Goal: Task Accomplishment & Management: Use online tool/utility

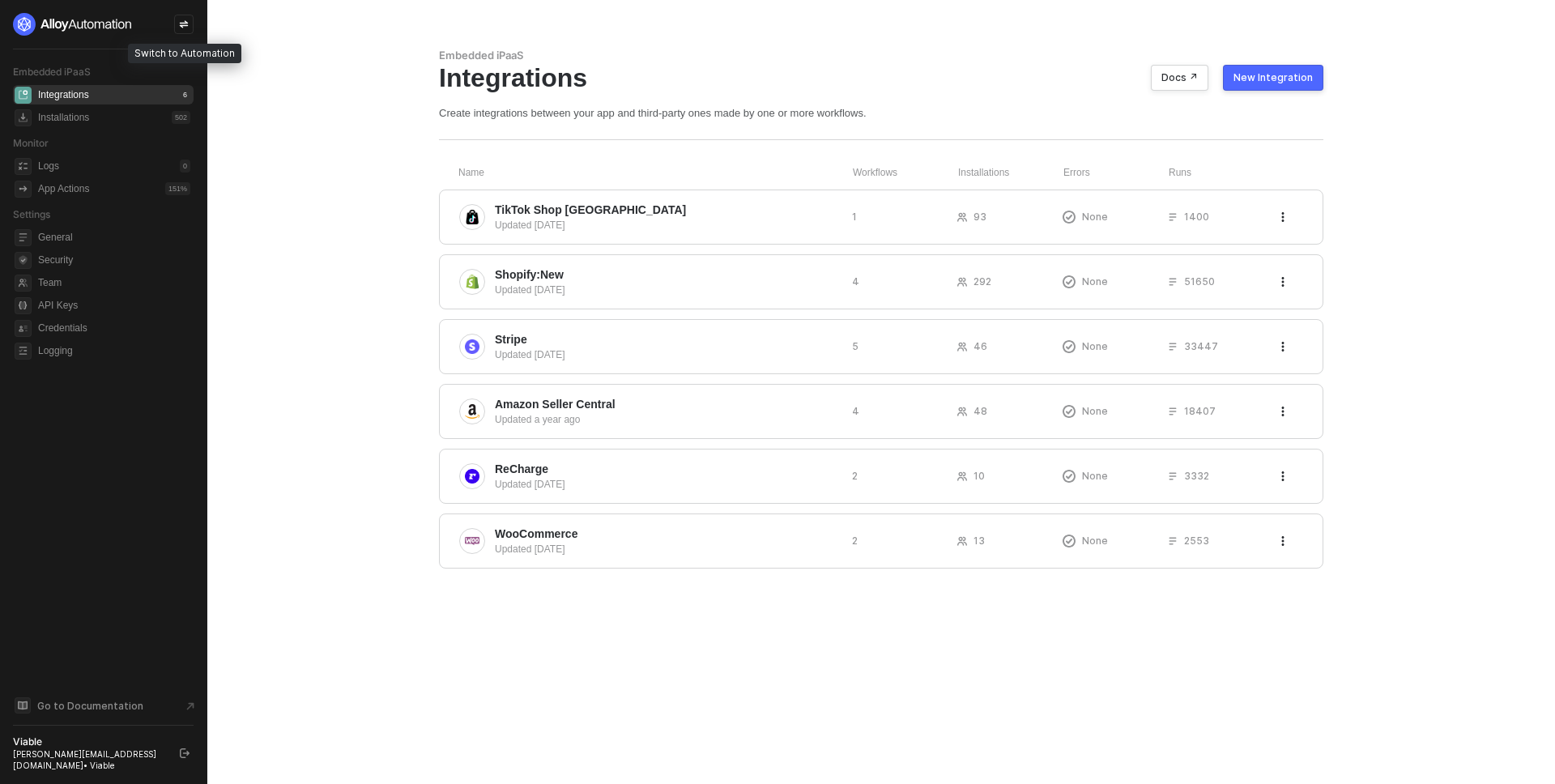
click at [180, 18] on div at bounding box center [184, 24] width 20 height 20
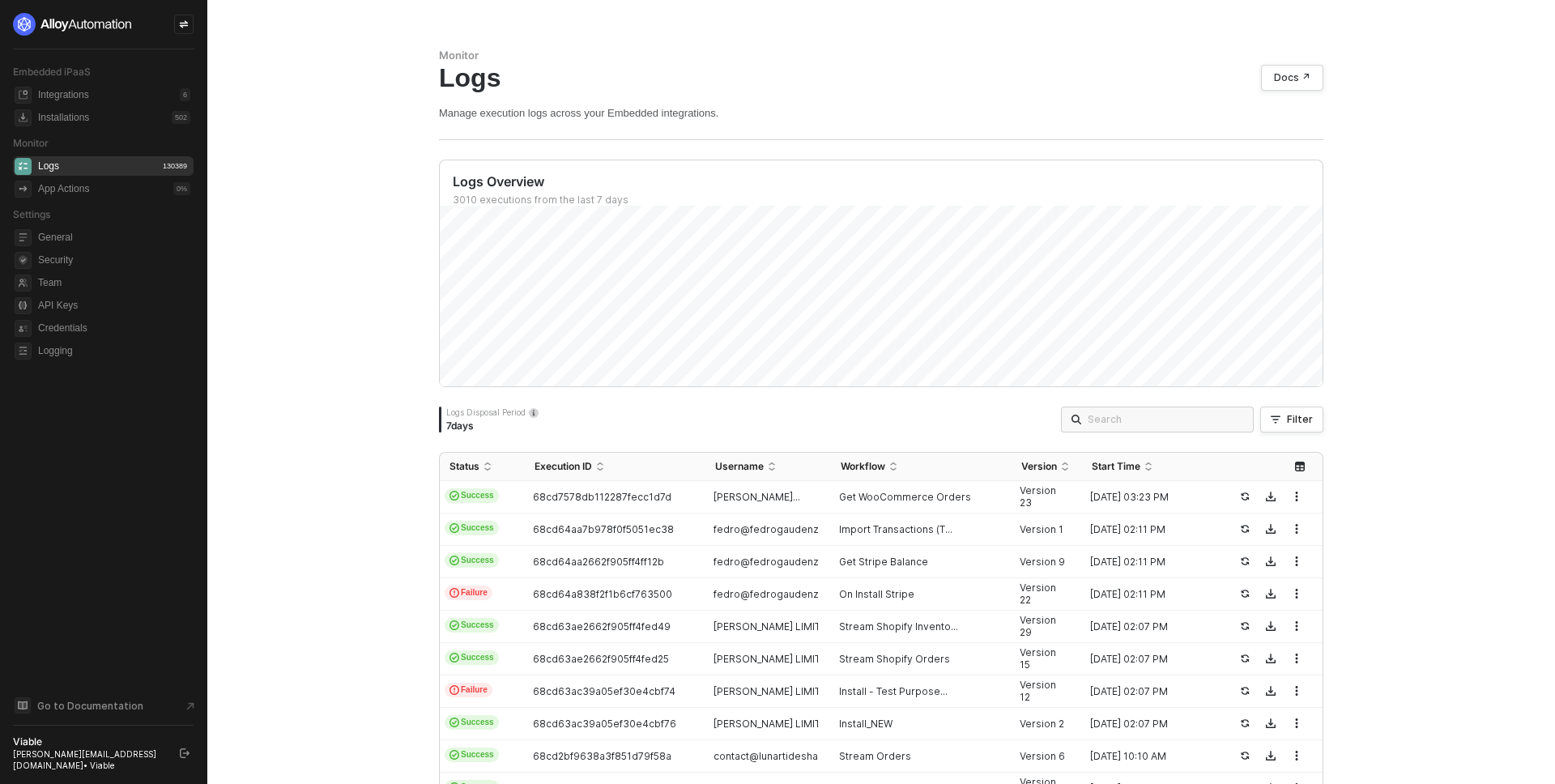
click at [1172, 420] on input "search" at bounding box center [1165, 419] width 155 height 18
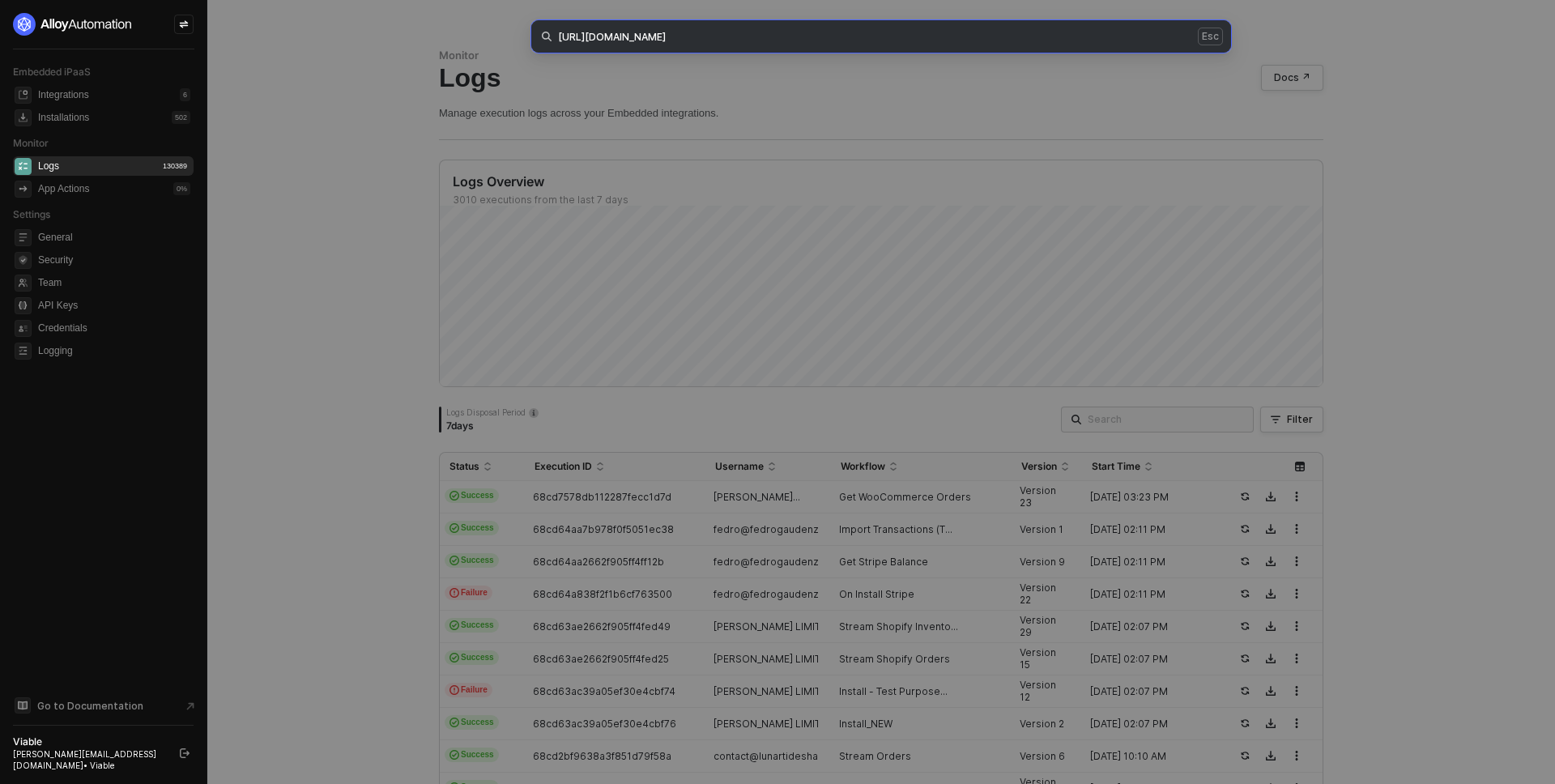
type input "https://app.triffin.com/api/shopify/68b01b9730c60490bdab0af9/import-orders/9437…"
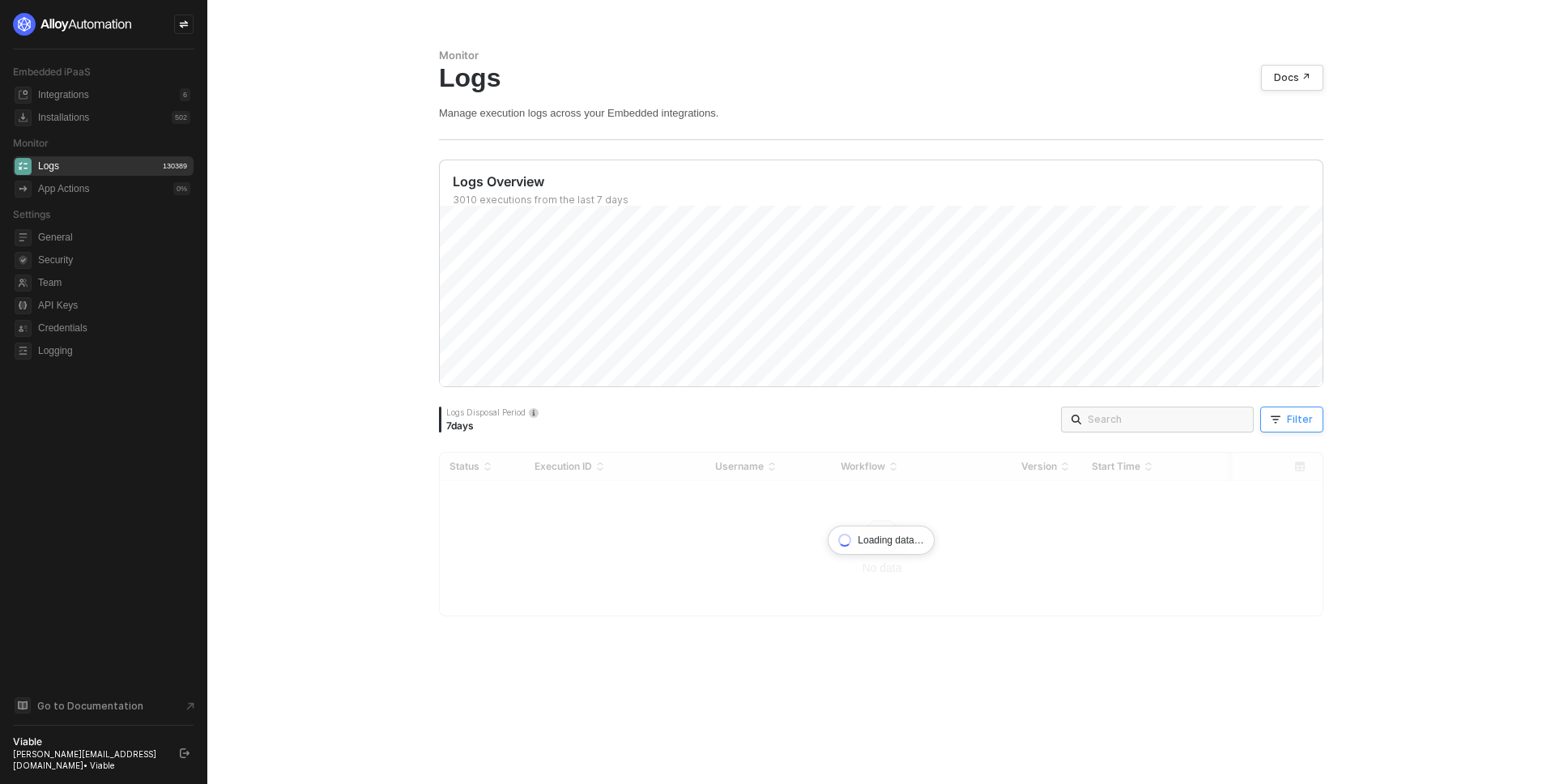
click at [1269, 412] on button "Filter" at bounding box center [1291, 419] width 63 height 26
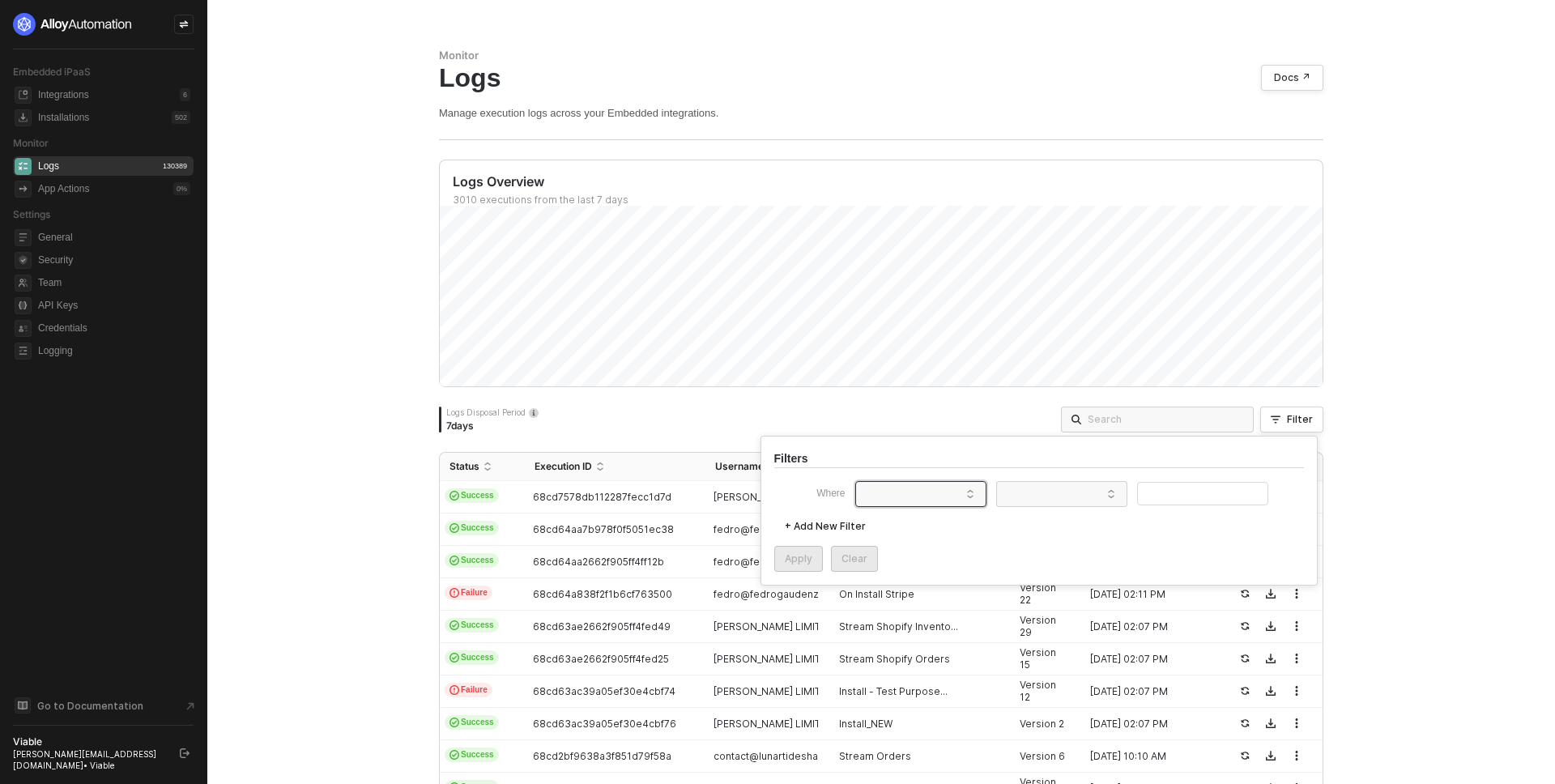
click at [889, 488] on span at bounding box center [924, 493] width 123 height 24
click at [929, 551] on div "Execution ID" at bounding box center [902, 552] width 74 height 13
click at [1204, 482] on input "text" at bounding box center [1202, 493] width 131 height 23
click at [1030, 494] on span at bounding box center [1064, 493] width 123 height 24
drag, startPoint x: 1043, startPoint y: 522, endPoint x: 1077, endPoint y: 510, distance: 36.1
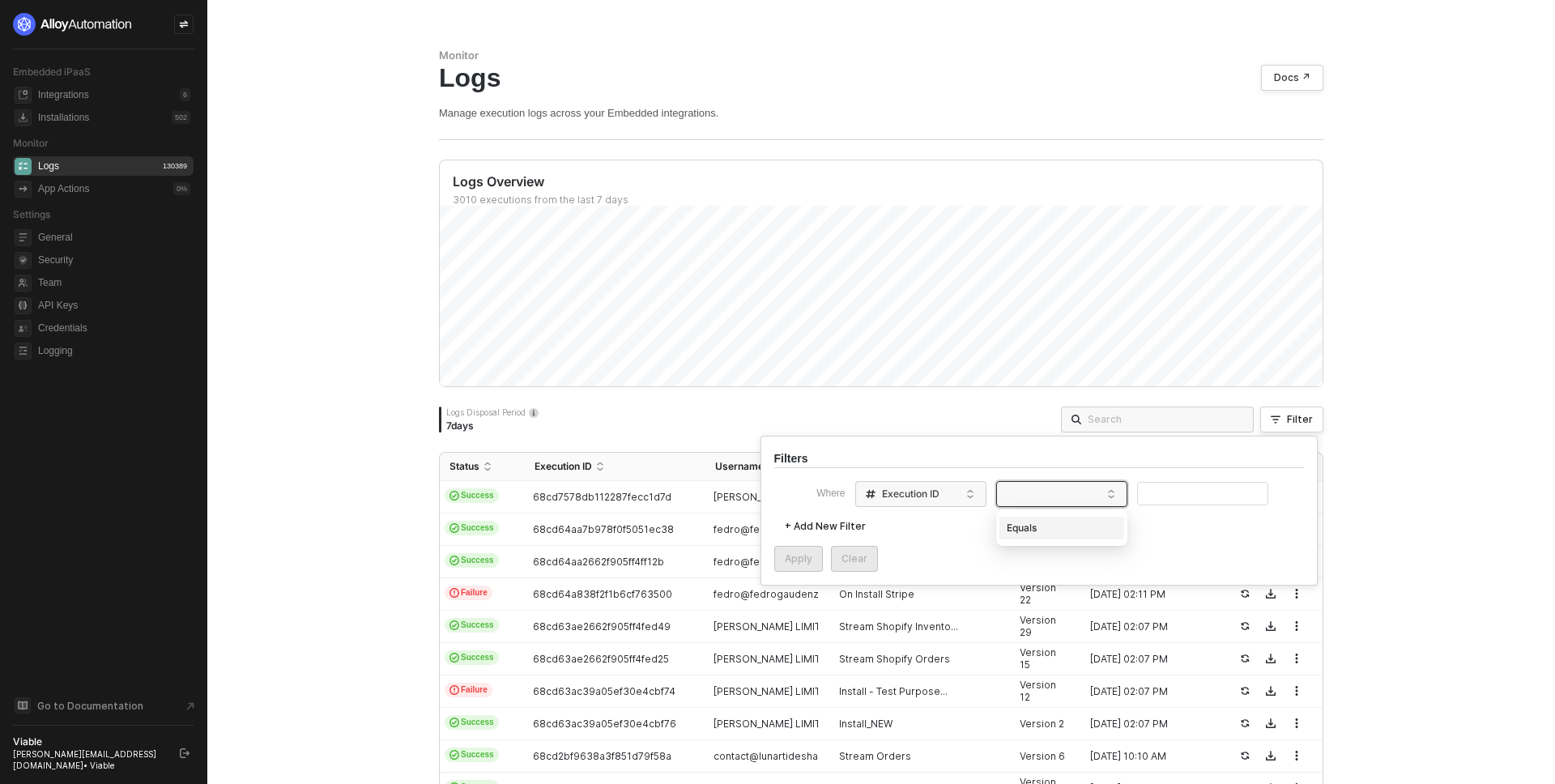
click at [1043, 522] on div "Equals" at bounding box center [1061, 527] width 117 height 26
click at [1170, 490] on input "text" at bounding box center [1202, 493] width 131 height 23
click at [823, 556] on div "Apply Clear" at bounding box center [1039, 558] width 530 height 26
click at [819, 557] on button "Apply" at bounding box center [798, 558] width 48 height 26
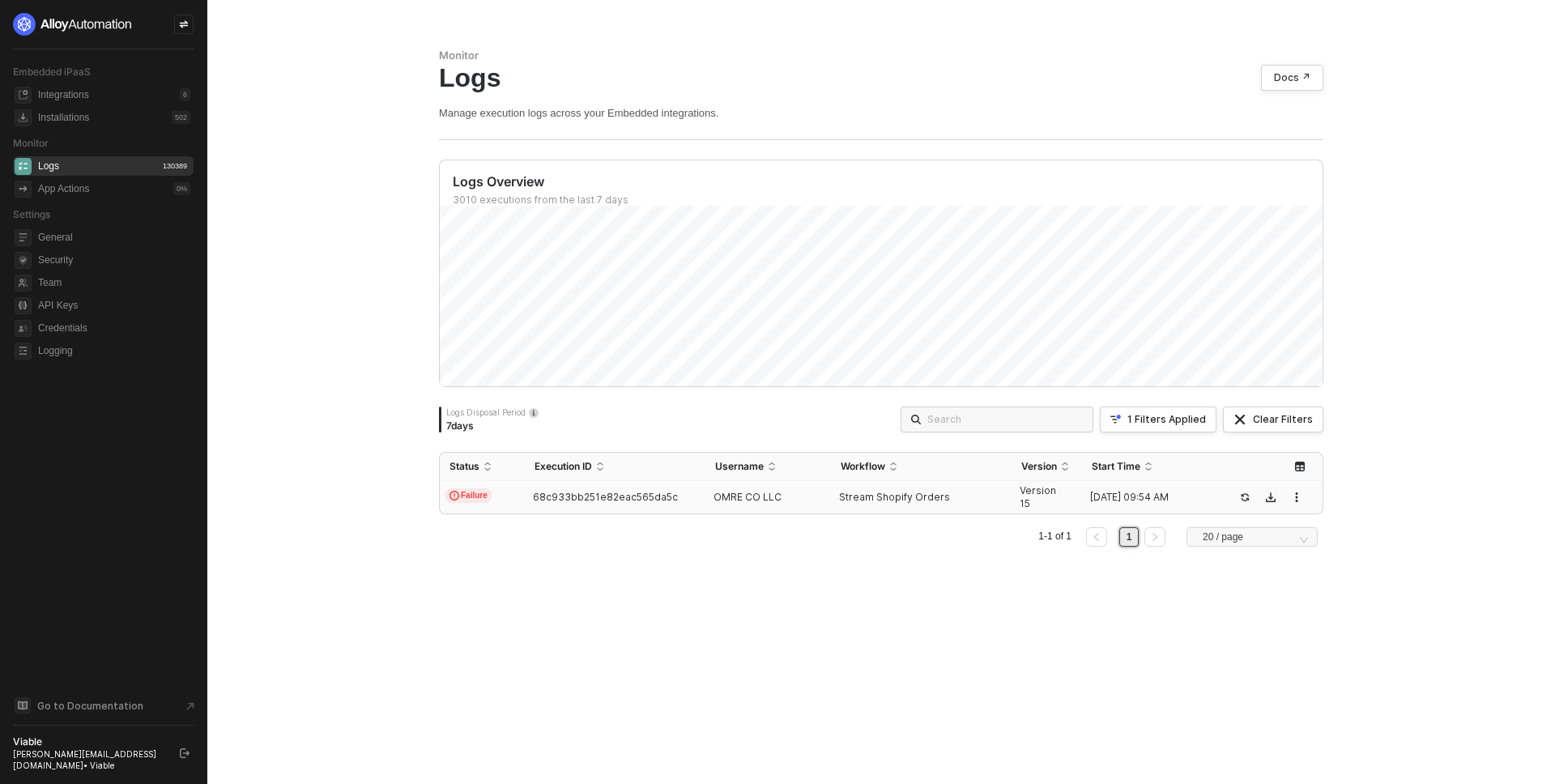
click at [649, 501] on span "68c933bb251e82eac565da5c" at bounding box center [605, 497] width 145 height 12
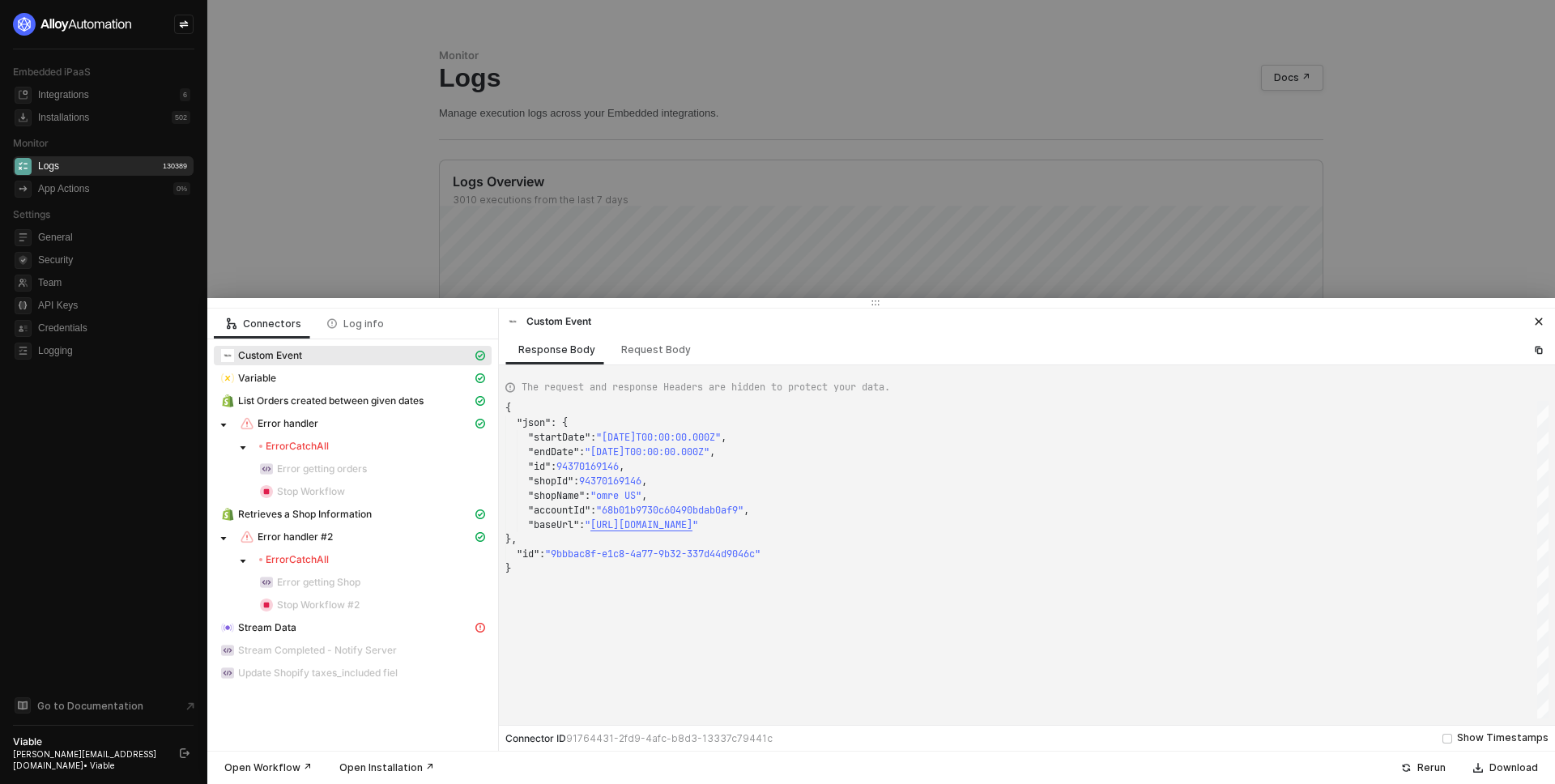
scroll to position [145, 0]
click at [346, 635] on span "Stream Data" at bounding box center [352, 627] width 277 height 20
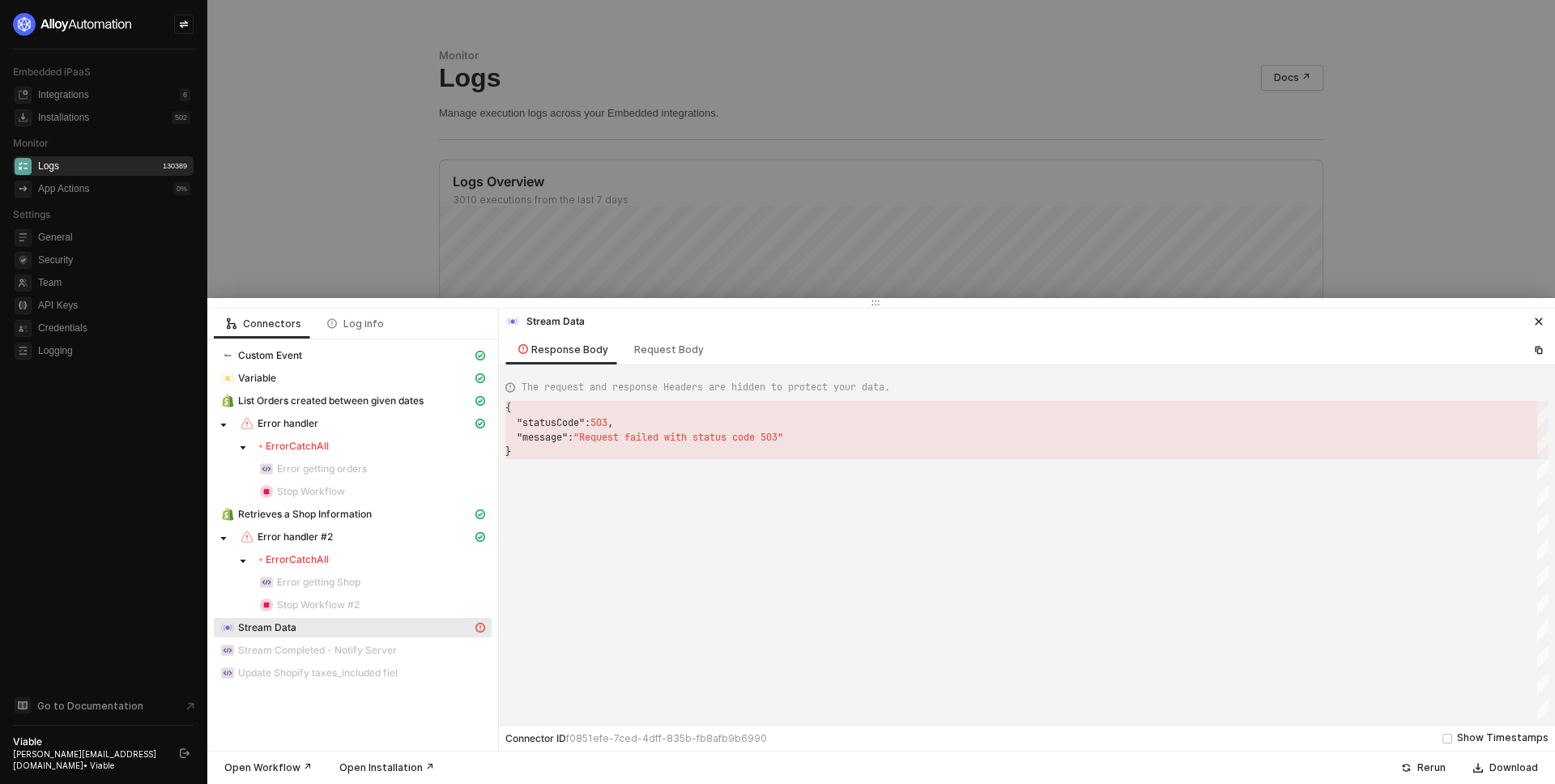
scroll to position [44, 0]
click at [657, 350] on div "Request Body" at bounding box center [669, 350] width 70 height 13
type textarea "{ "blockToStream": "$block[\"20b95469-0bfc-4039-a31c-83bbad70d9ae\"].data", "ch…"
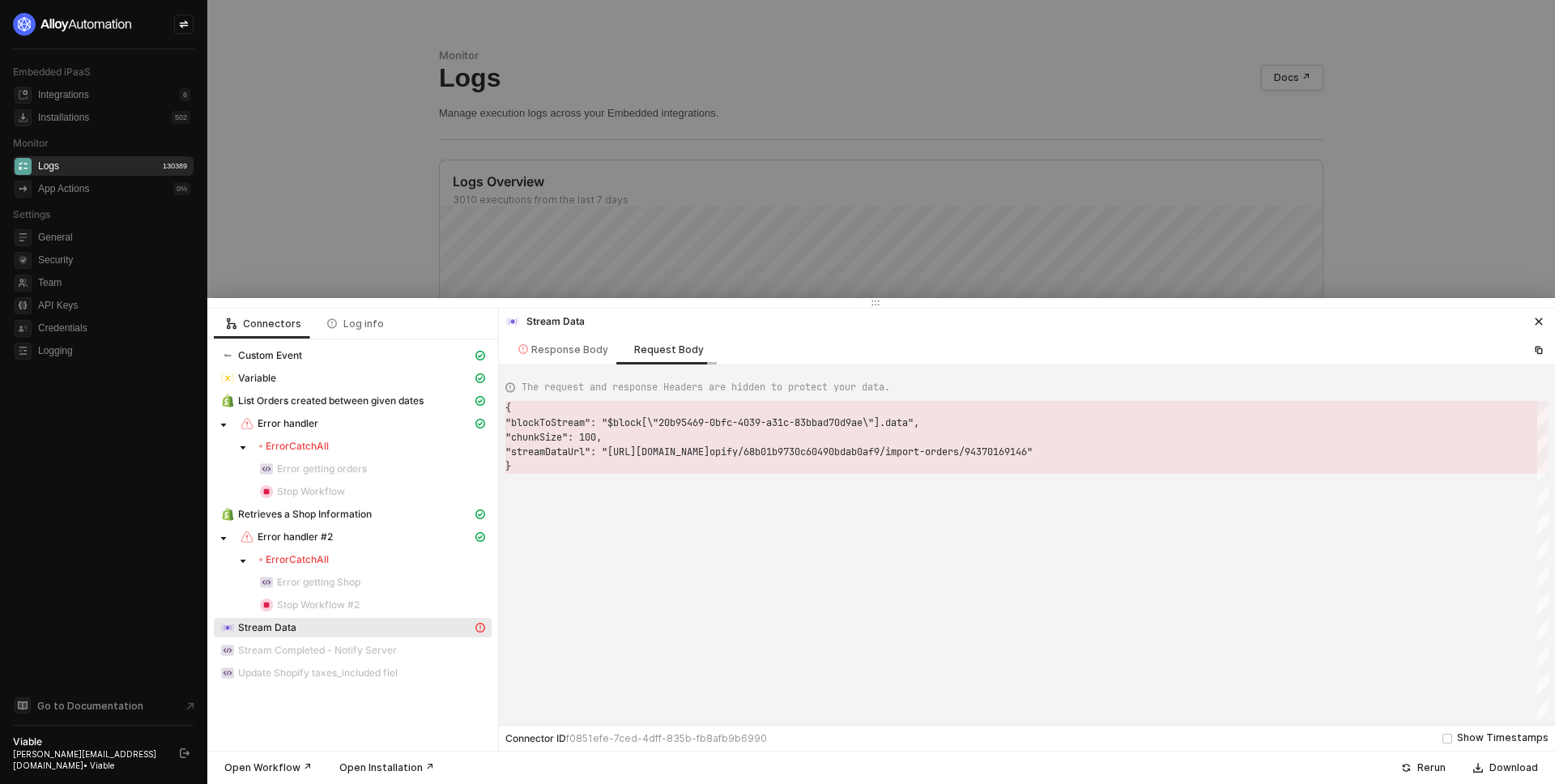
scroll to position [58, 0]
